Goal: Communication & Community: Ask a question

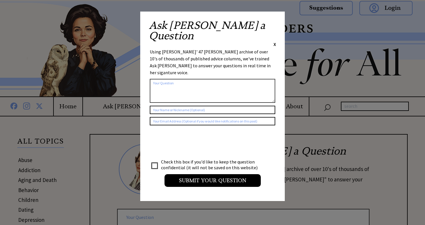
click at [274, 41] on span "X" at bounding box center [274, 44] width 3 height 6
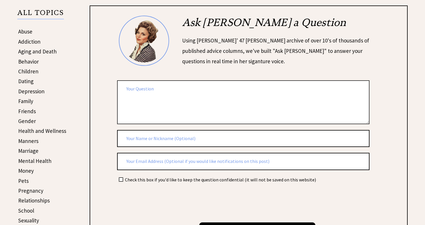
scroll to position [132, 0]
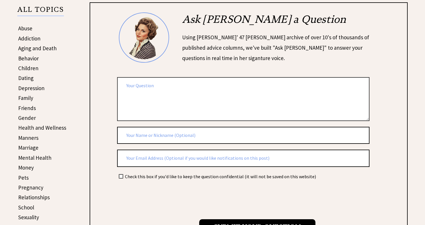
click at [241, 79] on textarea at bounding box center [243, 99] width 252 height 44
paste textarea "[PERSON_NAME]: After a recent gathering for my granddaughter's graduation, I am…"
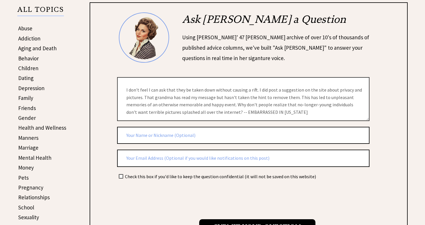
type textarea "[PERSON_NAME]: After a recent gathering for my granddaughter's graduation, I am…"
click at [120, 175] on input "checkbox" at bounding box center [121, 177] width 4 height 4
checkbox input "true"
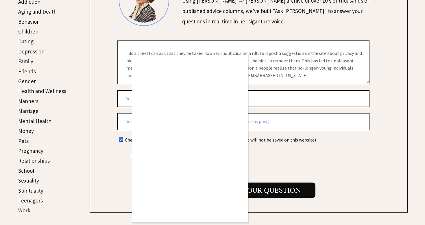
scroll to position [170, 0]
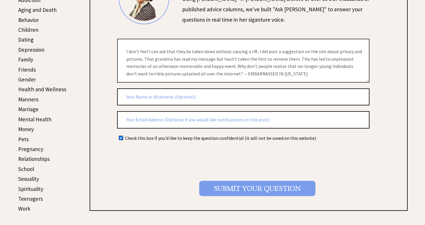
click at [235, 184] on input "Submit your Question" at bounding box center [257, 188] width 116 height 15
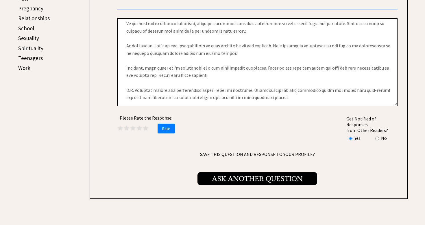
scroll to position [311, 0]
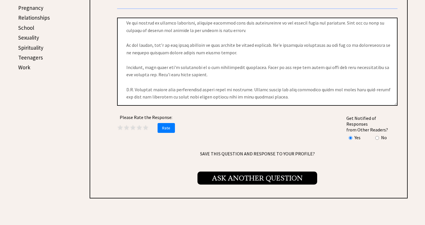
click at [212, 172] on span "Ask Another Question" at bounding box center [257, 178] width 120 height 13
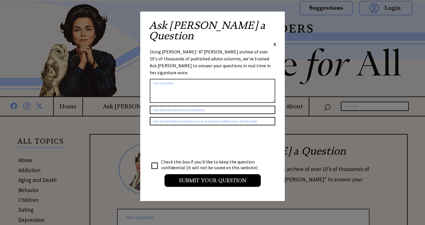
click at [274, 41] on span "X" at bounding box center [274, 44] width 3 height 6
